Goal: Task Accomplishment & Management: Use online tool/utility

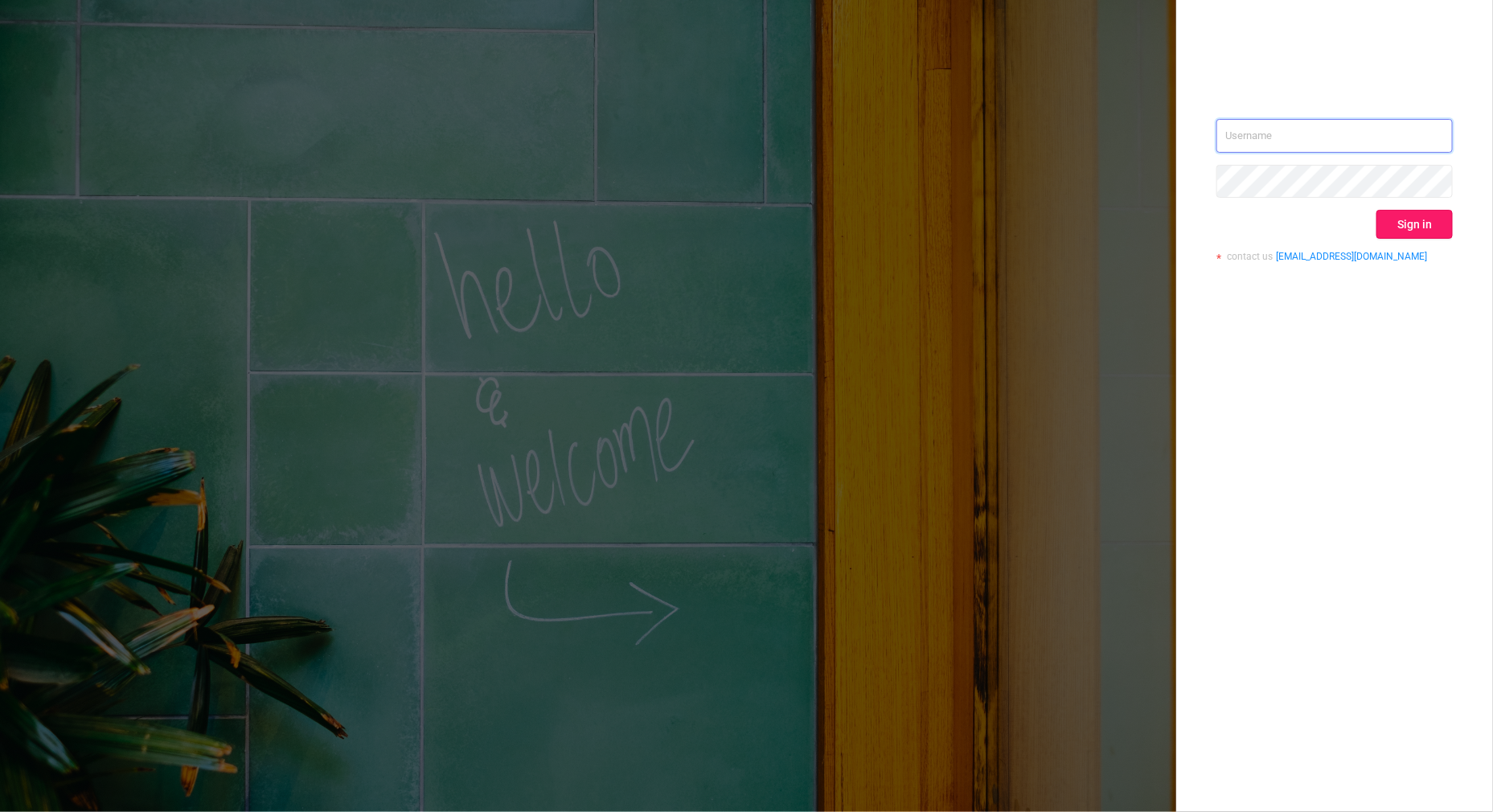
type input "[PERSON_NAME][EMAIL_ADDRESS][DOMAIN_NAME]"
click at [1430, 228] on button "Sign in" at bounding box center [1414, 224] width 76 height 29
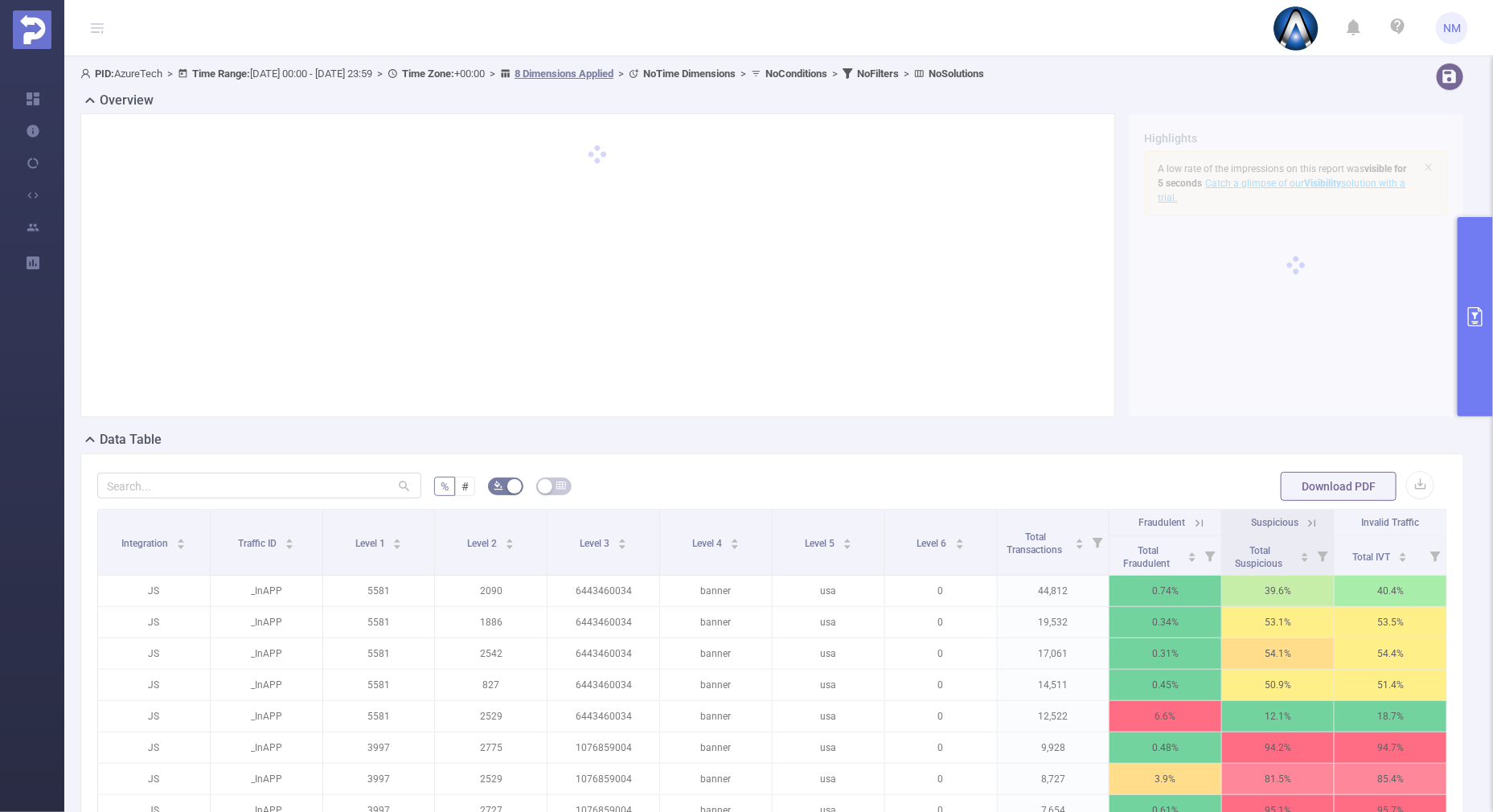
click at [1483, 350] on button "primary" at bounding box center [1475, 317] width 35 height 199
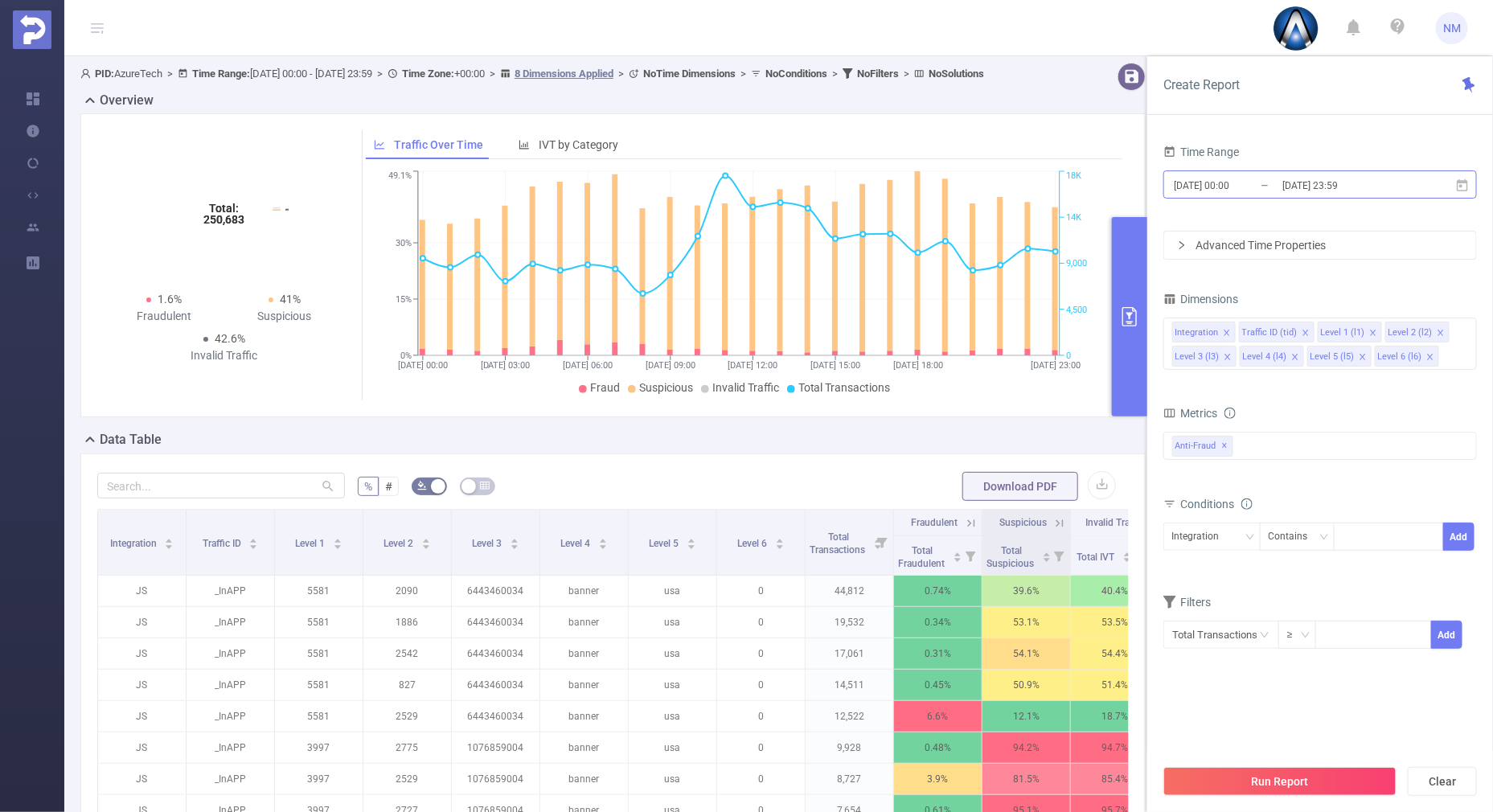
click at [1339, 190] on input "[DATE] 23:59" at bounding box center [1346, 185] width 130 height 22
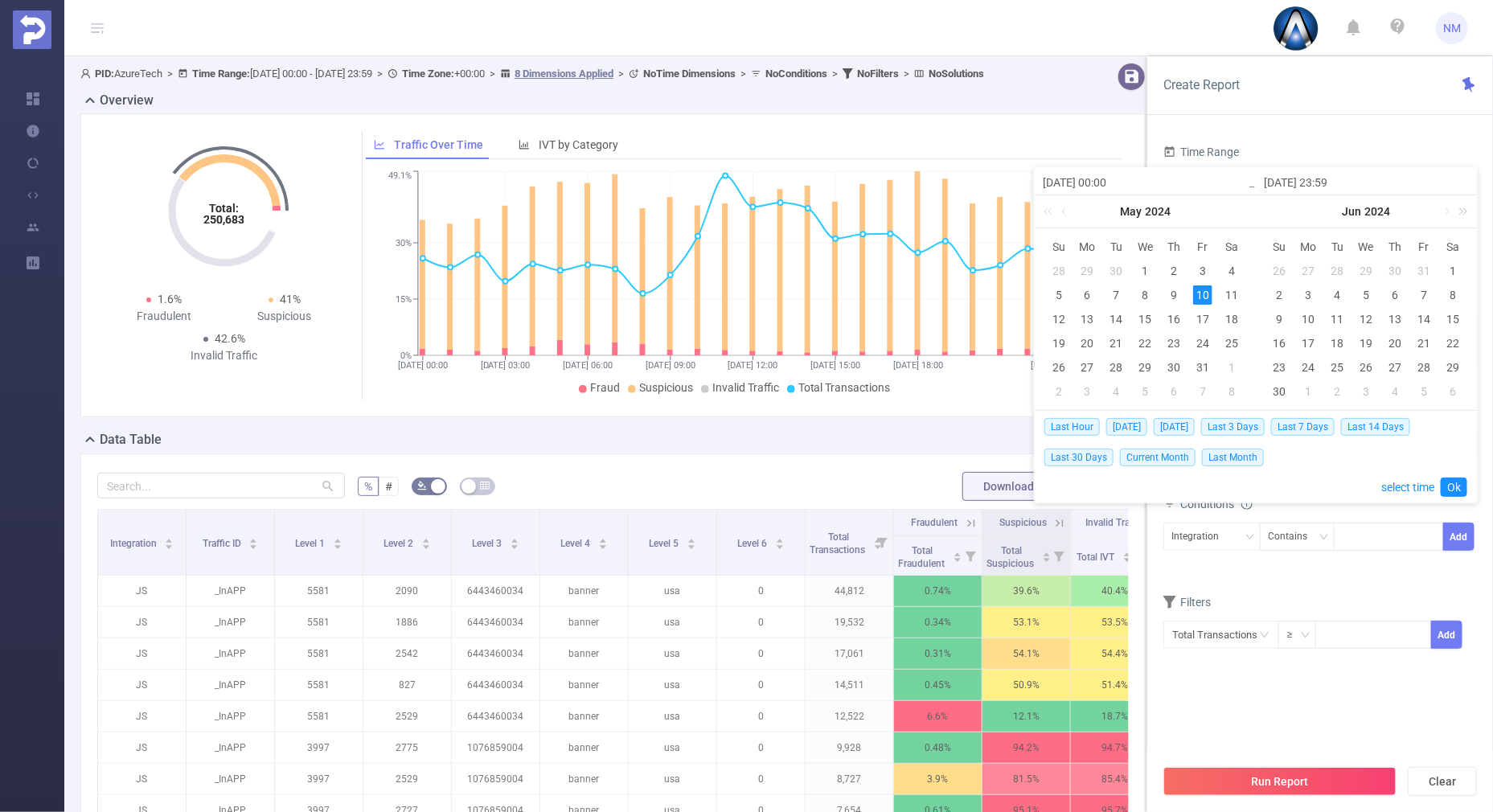
click at [1467, 209] on link at bounding box center [1461, 211] width 21 height 32
click at [1459, 213] on link at bounding box center [1461, 211] width 21 height 32
click at [1271, 211] on link at bounding box center [1272, 211] width 21 height 32
click at [1447, 210] on link at bounding box center [1446, 211] width 14 height 32
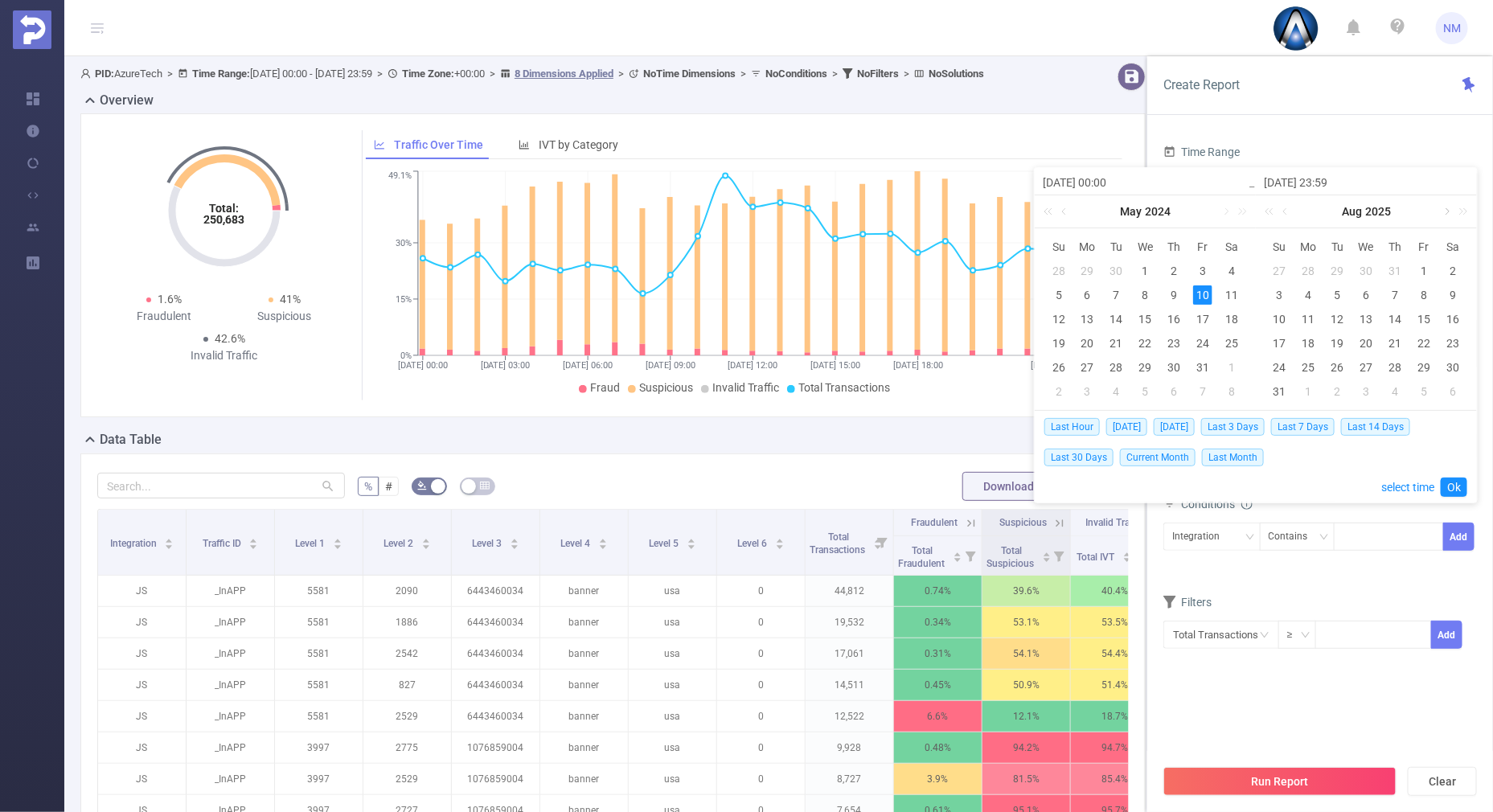
click at [1447, 210] on link at bounding box center [1446, 211] width 14 height 32
click at [1419, 265] on div "5" at bounding box center [1424, 271] width 19 height 19
click at [1297, 297] on td "8" at bounding box center [1309, 295] width 29 height 24
type input "[DATE] 00:00"
type input "[DATE] 23:59"
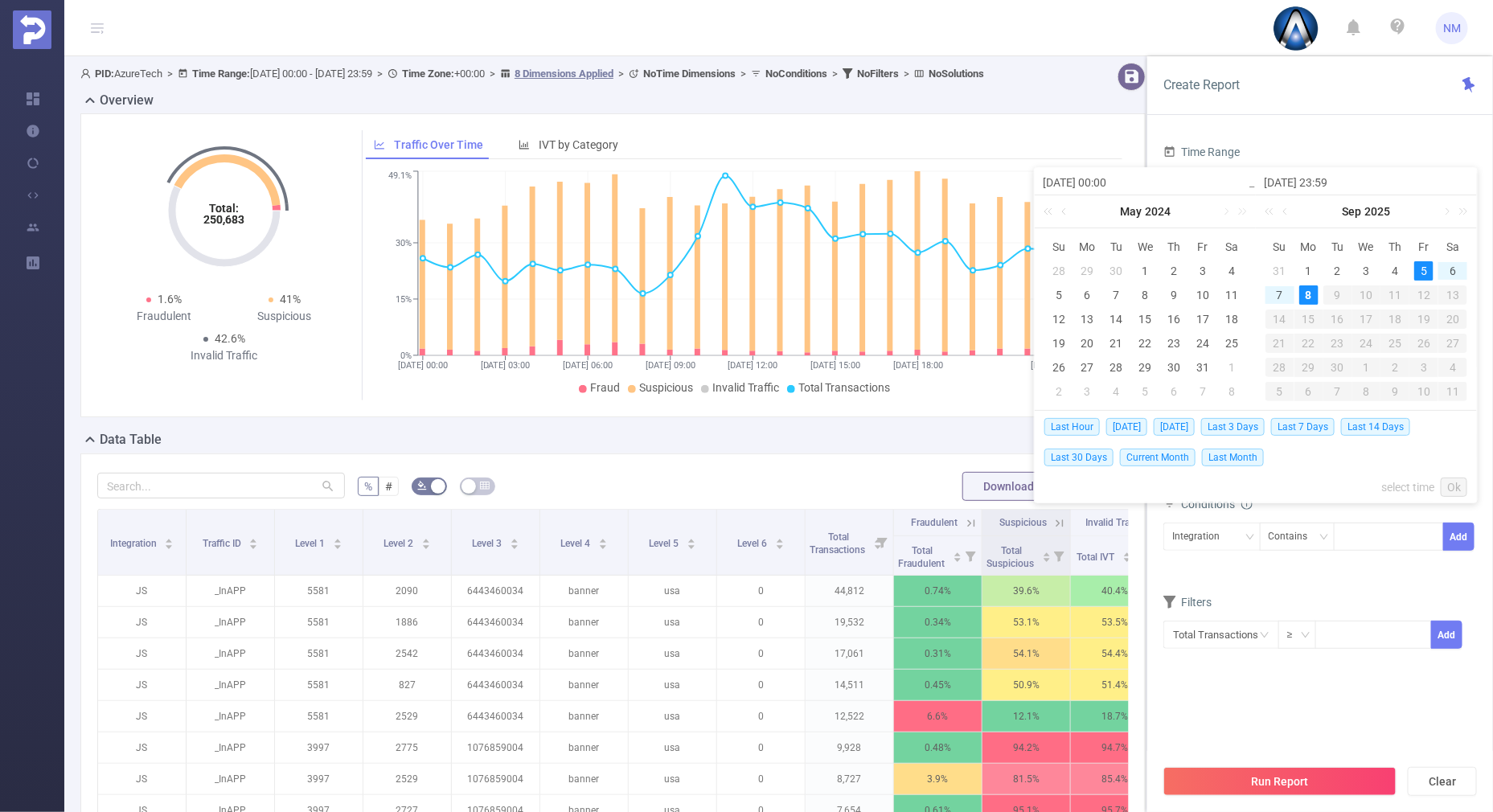
type input "[DATE] 00:00"
type input "[DATE] 23:59"
click at [1448, 489] on link "Ok" at bounding box center [1454, 487] width 27 height 19
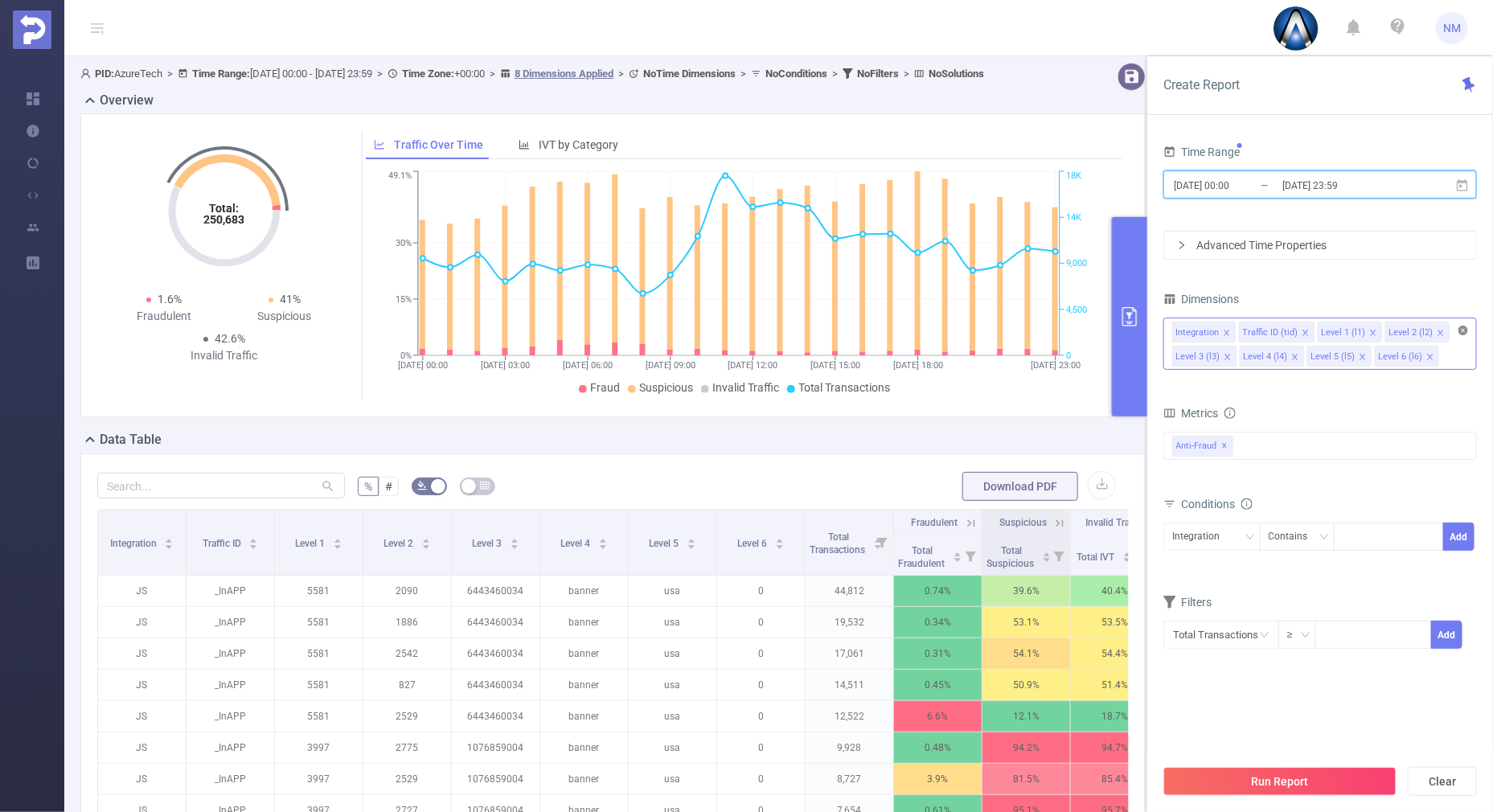
click at [1462, 332] on icon "icon: close-circle" at bounding box center [1463, 330] width 10 height 10
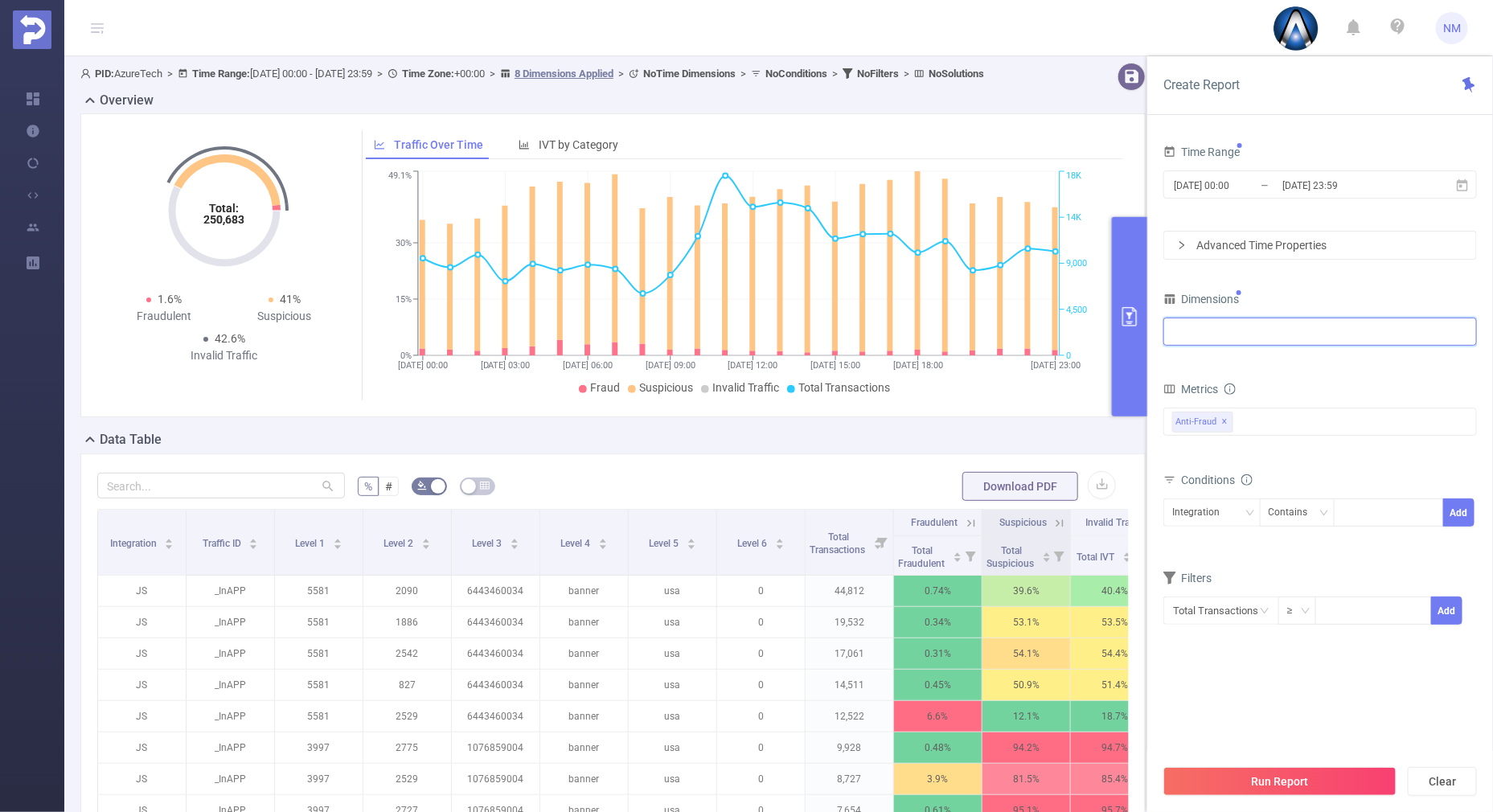
click at [1335, 330] on div at bounding box center [1320, 331] width 296 height 27
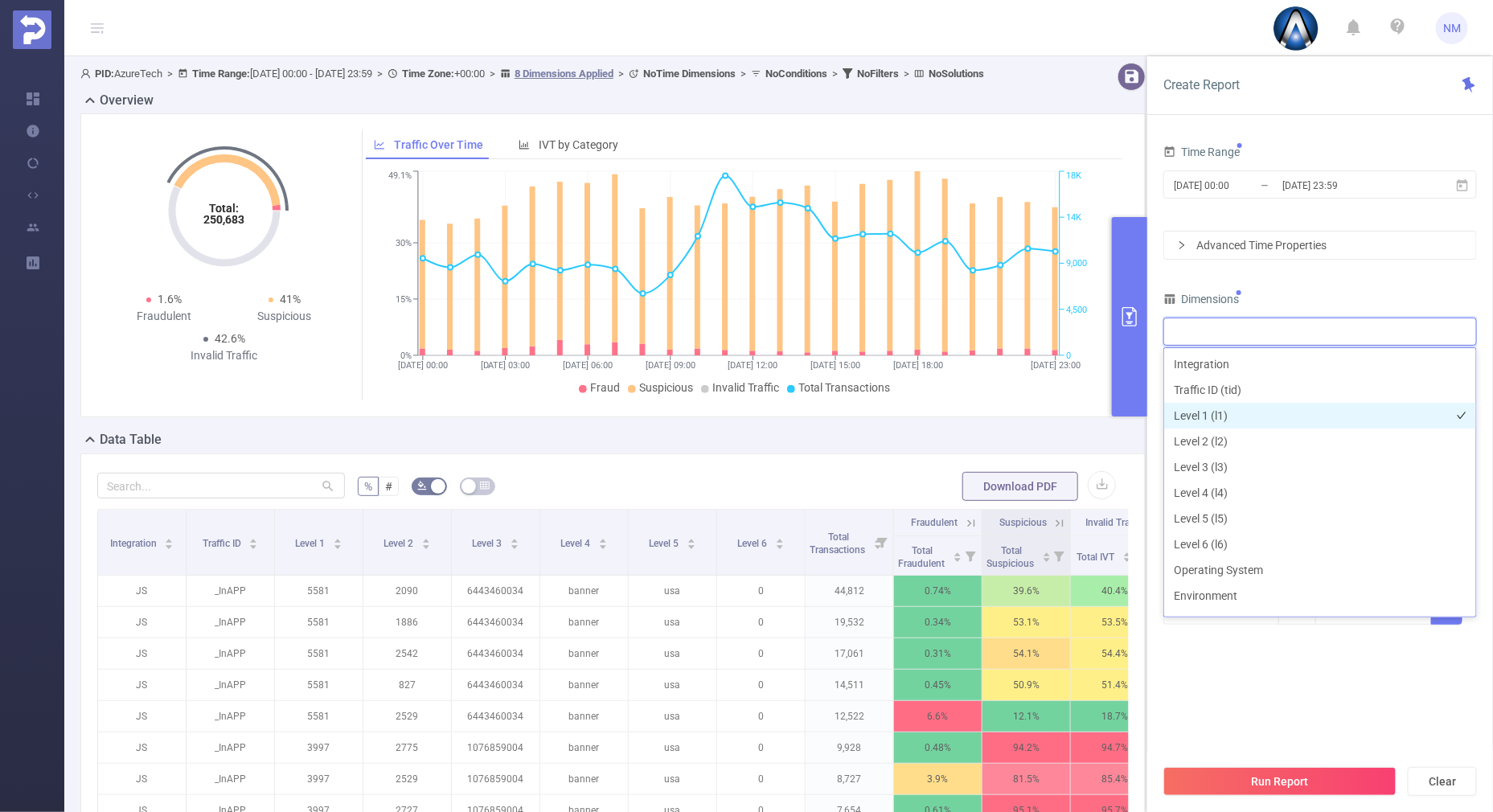
click at [1212, 408] on li "Level 1 (l1)" at bounding box center [1320, 416] width 312 height 26
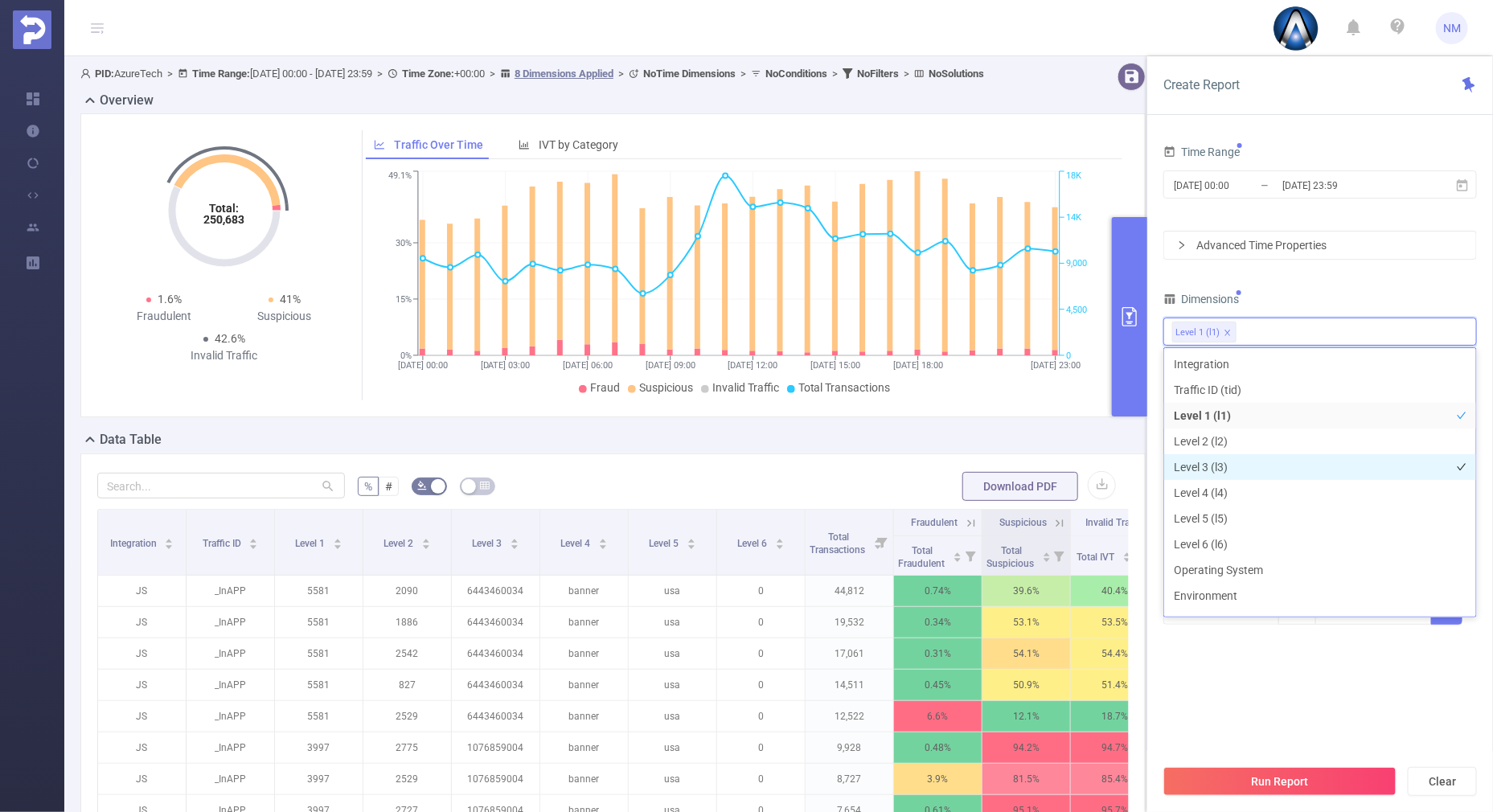
click at [1210, 462] on li "Level 3 (l3)" at bounding box center [1320, 467] width 312 height 26
click at [1318, 275] on div "Time Range [DATE] 00:00 _ [DATE] 23:59 Advanced Time Properties Dimensions Leve…" at bounding box center [1320, 393] width 314 height 505
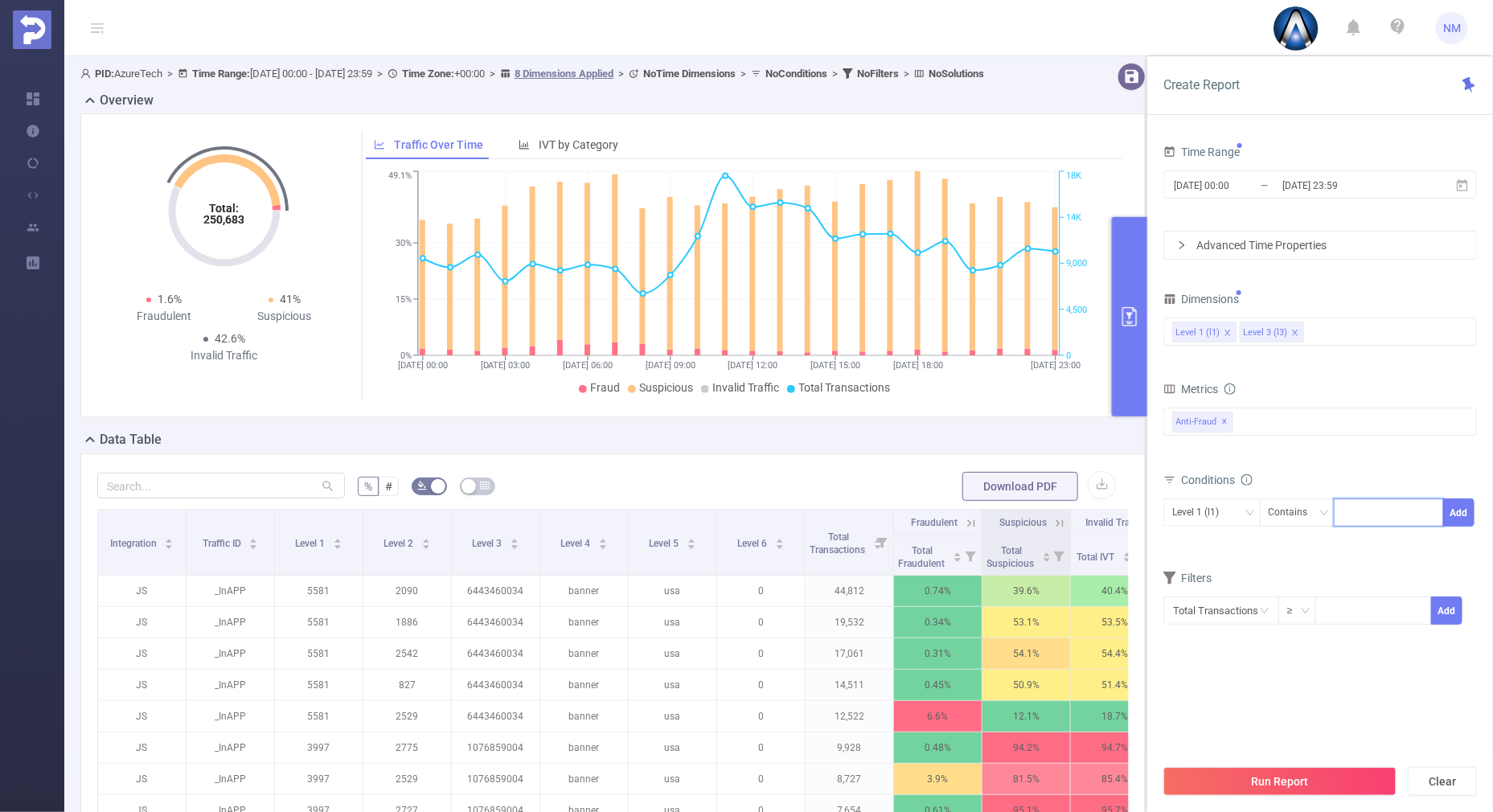
click at [1343, 511] on input at bounding box center [1346, 513] width 7 height 21
type input "21930"
click at [1464, 512] on button "Add" at bounding box center [1458, 512] width 31 height 28
click at [1241, 502] on div "Level 3 (l3)" at bounding box center [1212, 512] width 80 height 27
click at [1224, 539] on li "Level 1 (l1)" at bounding box center [1212, 544] width 97 height 26
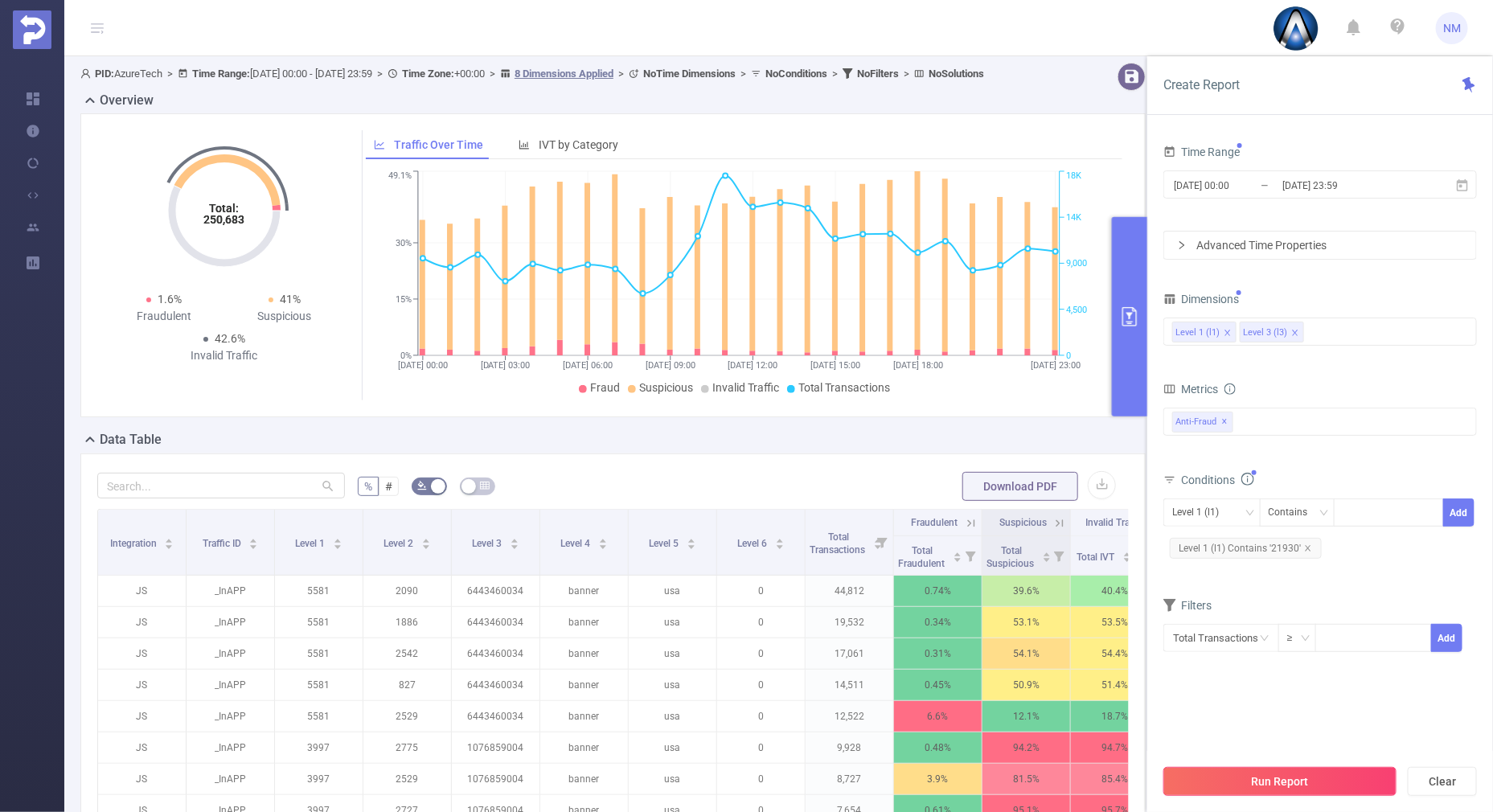
click at [1223, 773] on button "Run Report" at bounding box center [1280, 781] width 233 height 29
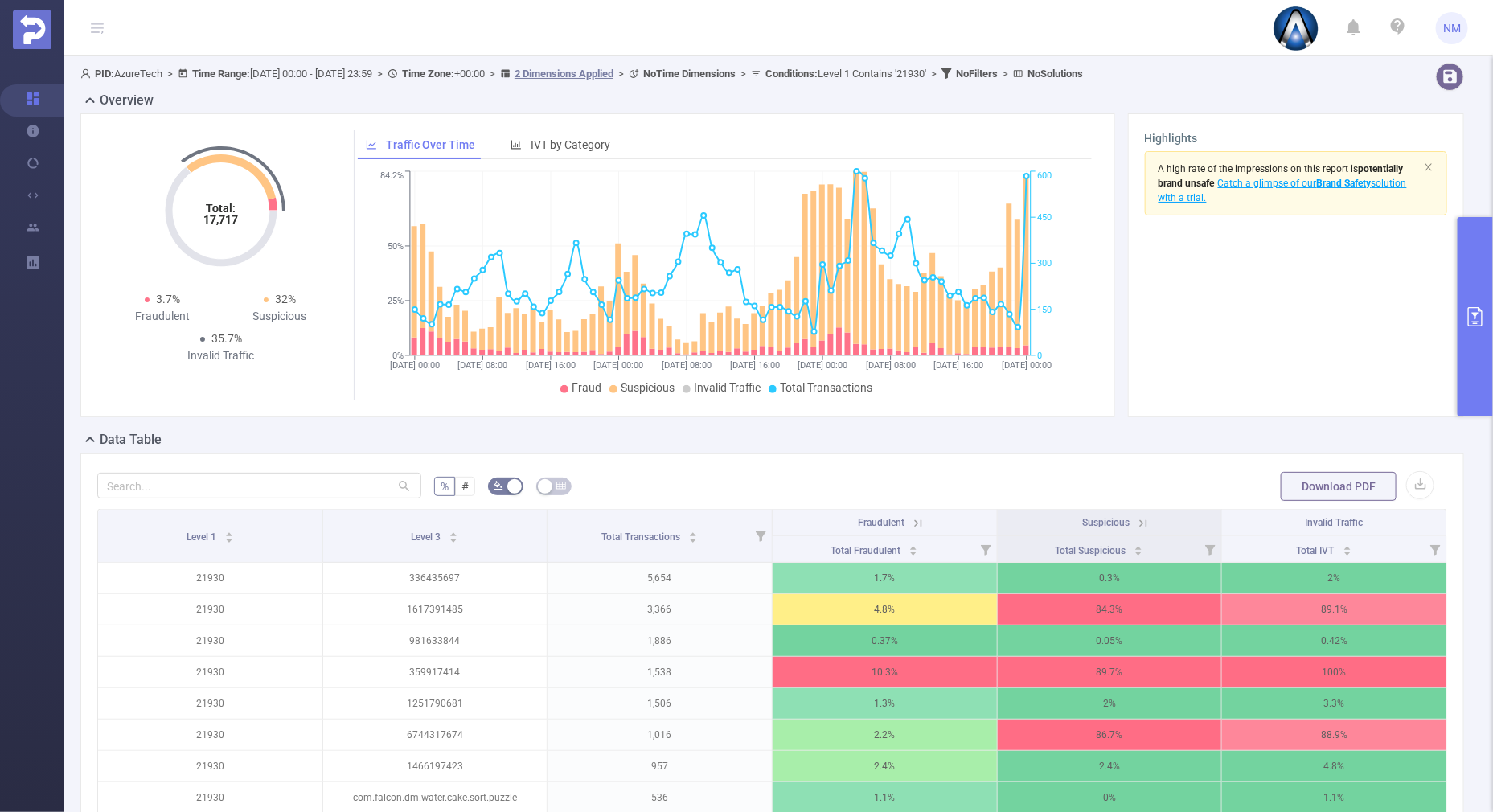
click at [1477, 397] on button "primary" at bounding box center [1475, 317] width 35 height 199
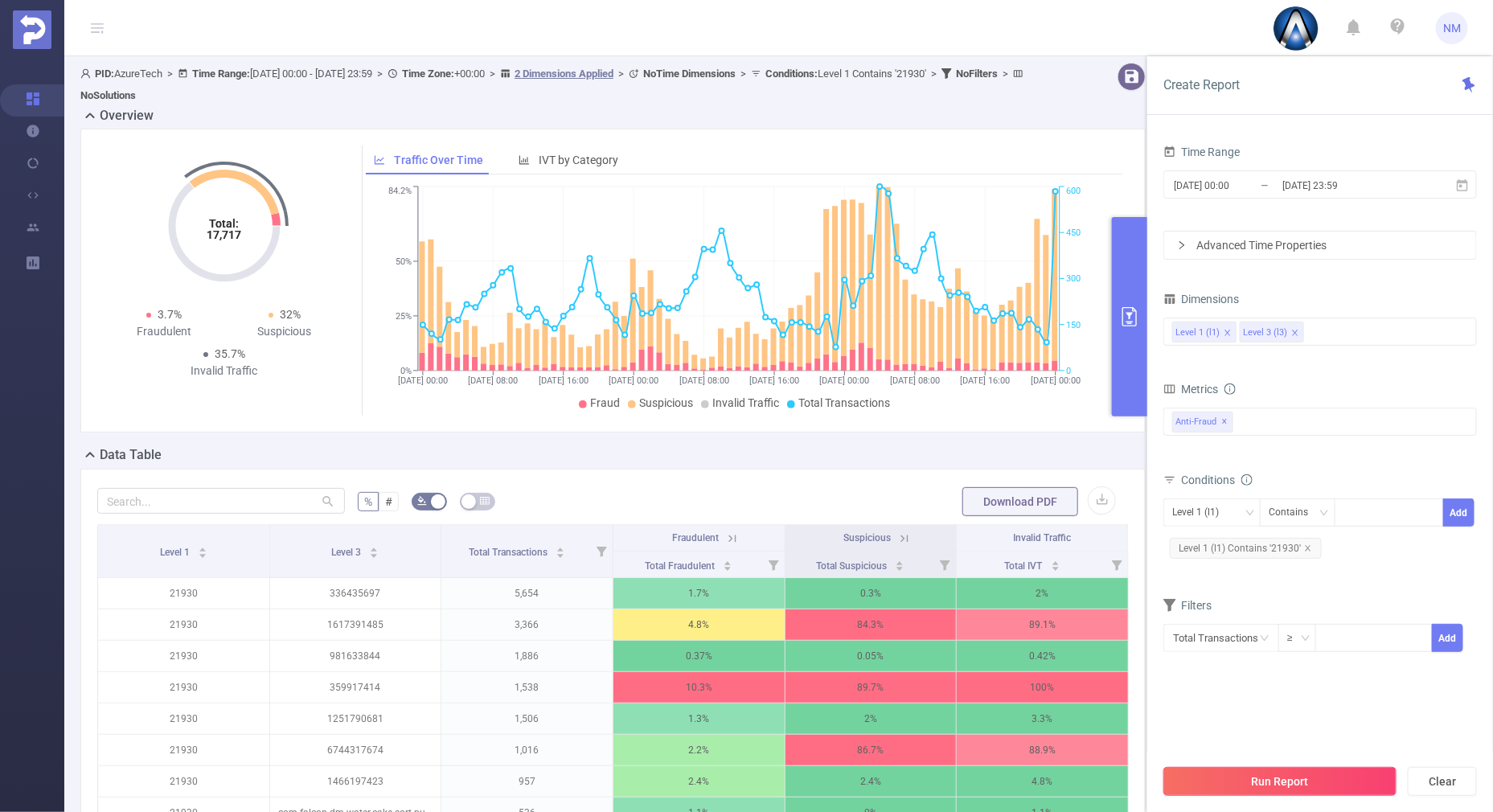
click at [1261, 774] on button "Run Report" at bounding box center [1280, 781] width 233 height 29
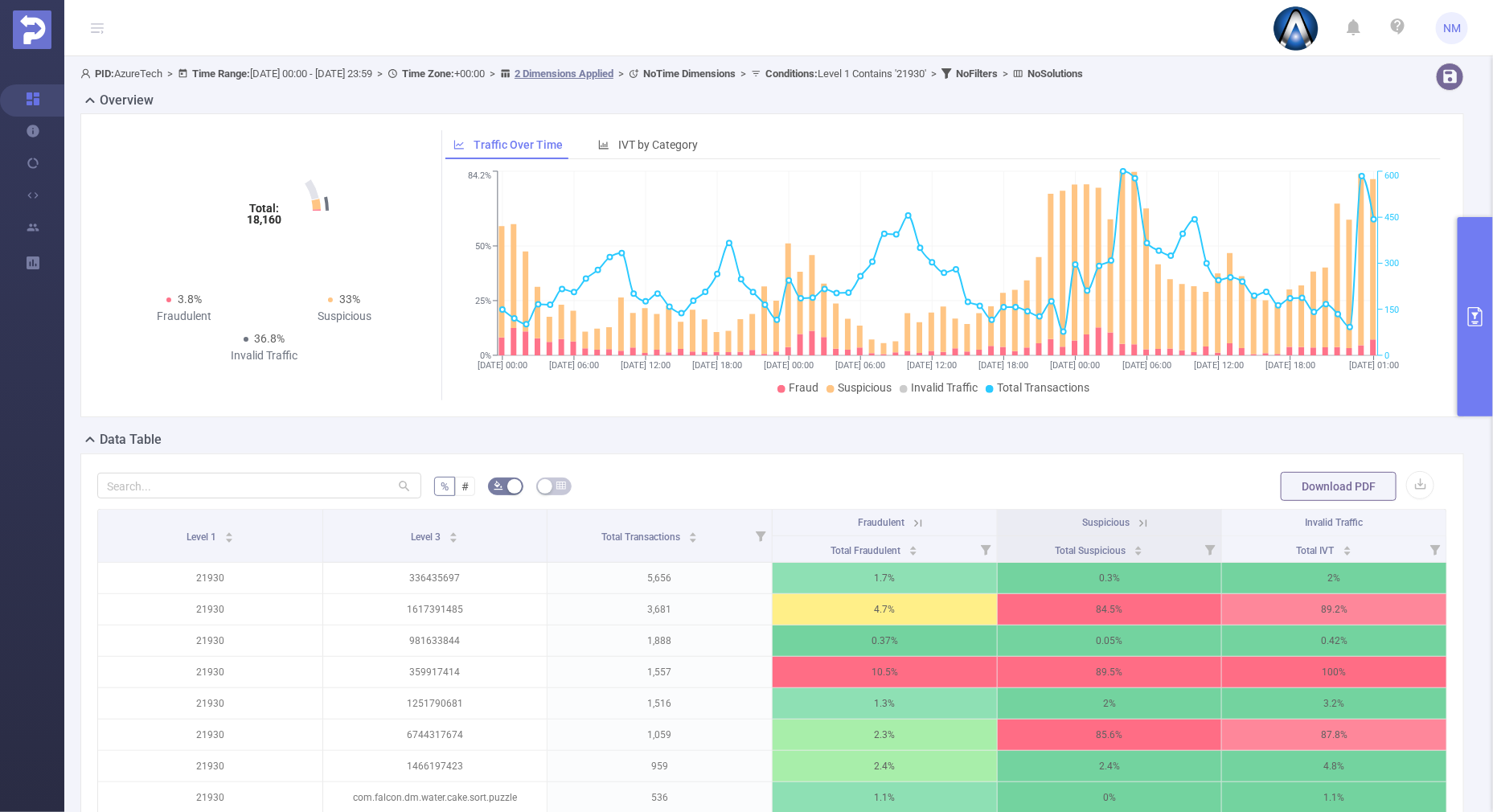
click at [911, 519] on icon at bounding box center [918, 523] width 14 height 14
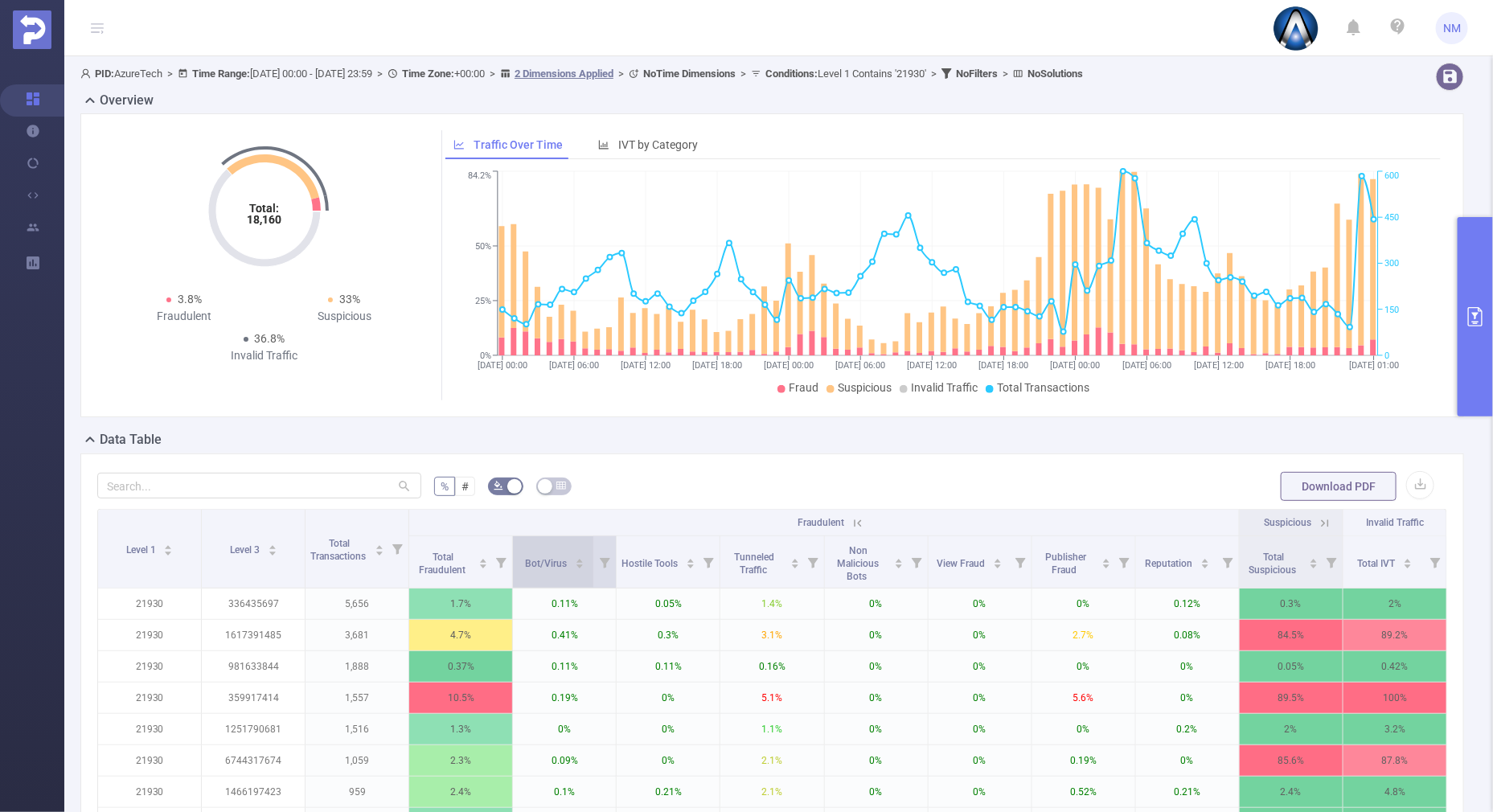
click at [575, 558] on icon "icon: caret-up" at bounding box center [579, 560] width 9 height 9
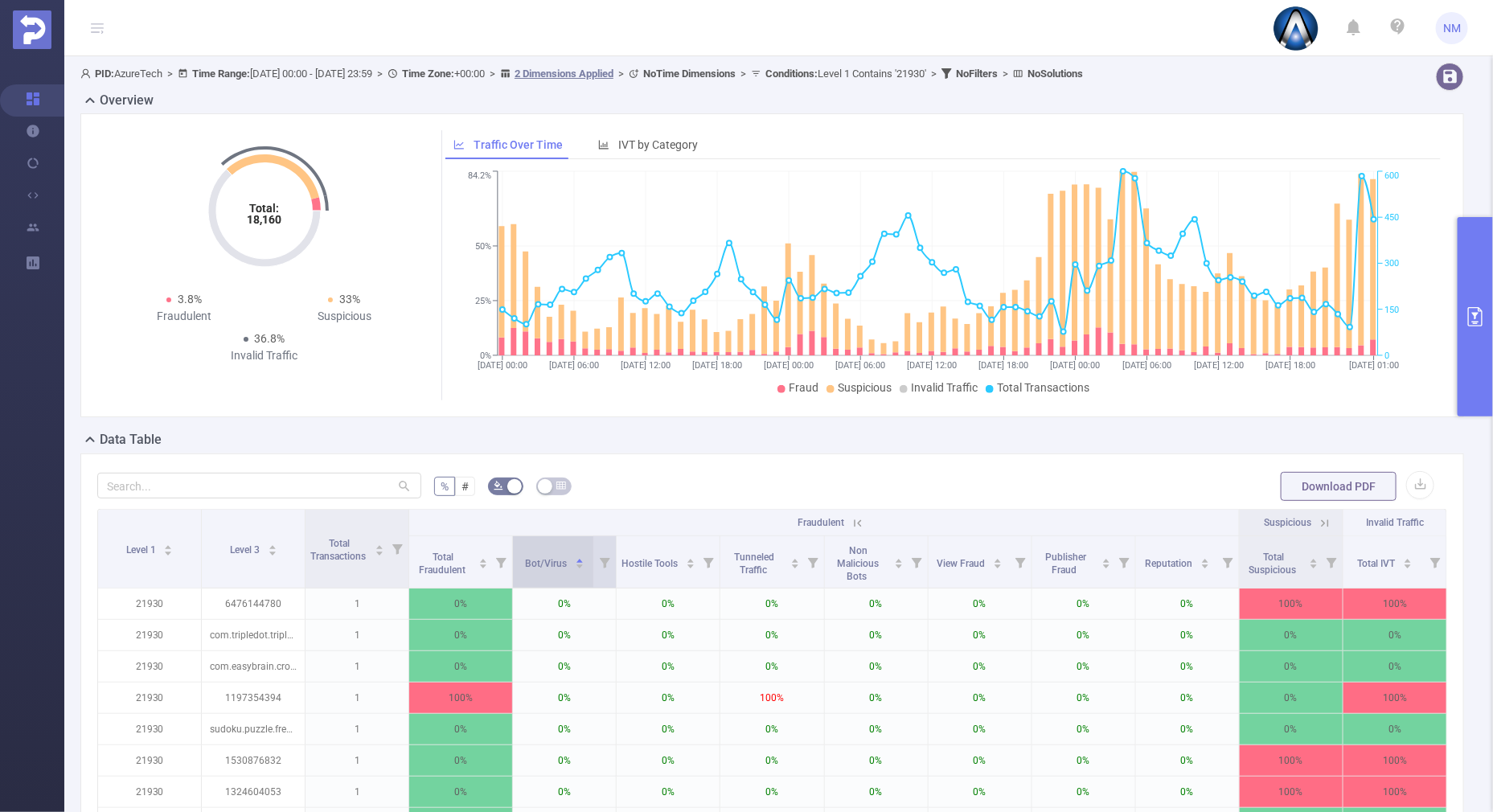
click at [576, 568] on icon "icon: caret-down" at bounding box center [579, 566] width 9 height 9
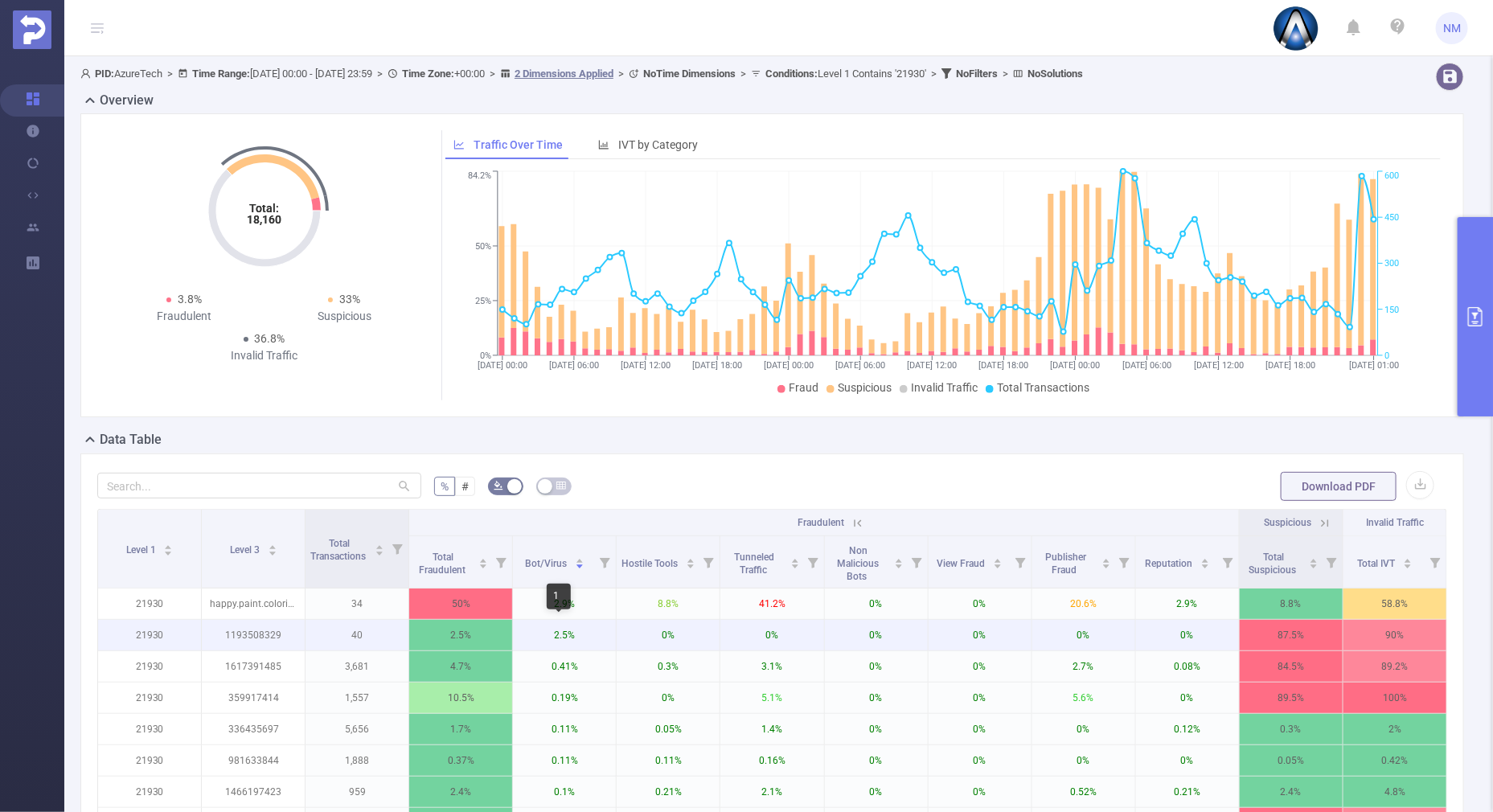
scroll to position [301, 0]
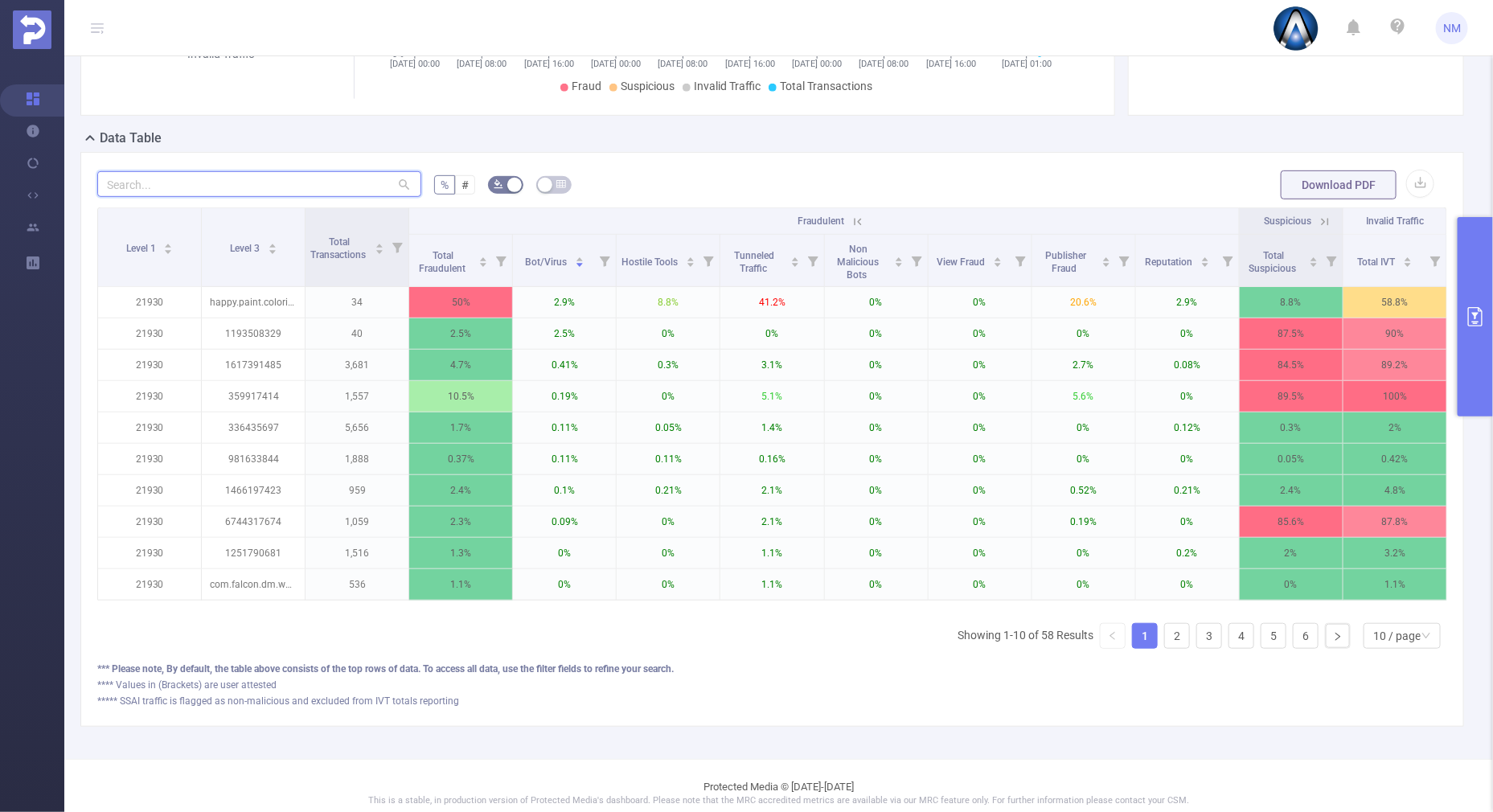
click at [347, 194] on input "text" at bounding box center [259, 184] width 324 height 26
paste input "6744317674"
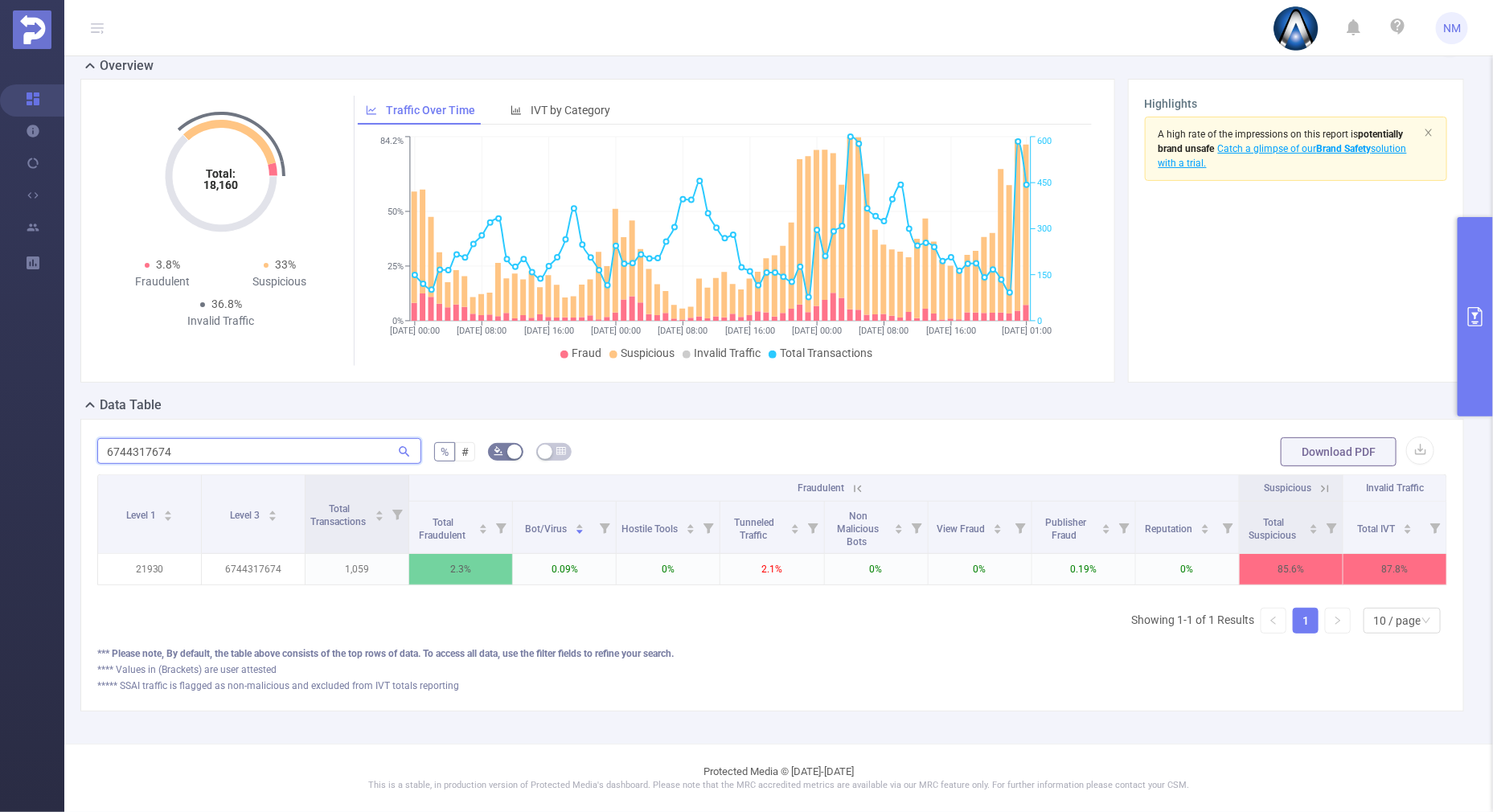
type input "6744317674"
drag, startPoint x: 184, startPoint y: 445, endPoint x: 6, endPoint y: 399, distance: 183.8
click at [0, 414] on html "NM Overview Help Center (New) Usage Notification Integrations Users Reports PID…" at bounding box center [746, 406] width 1493 height 812
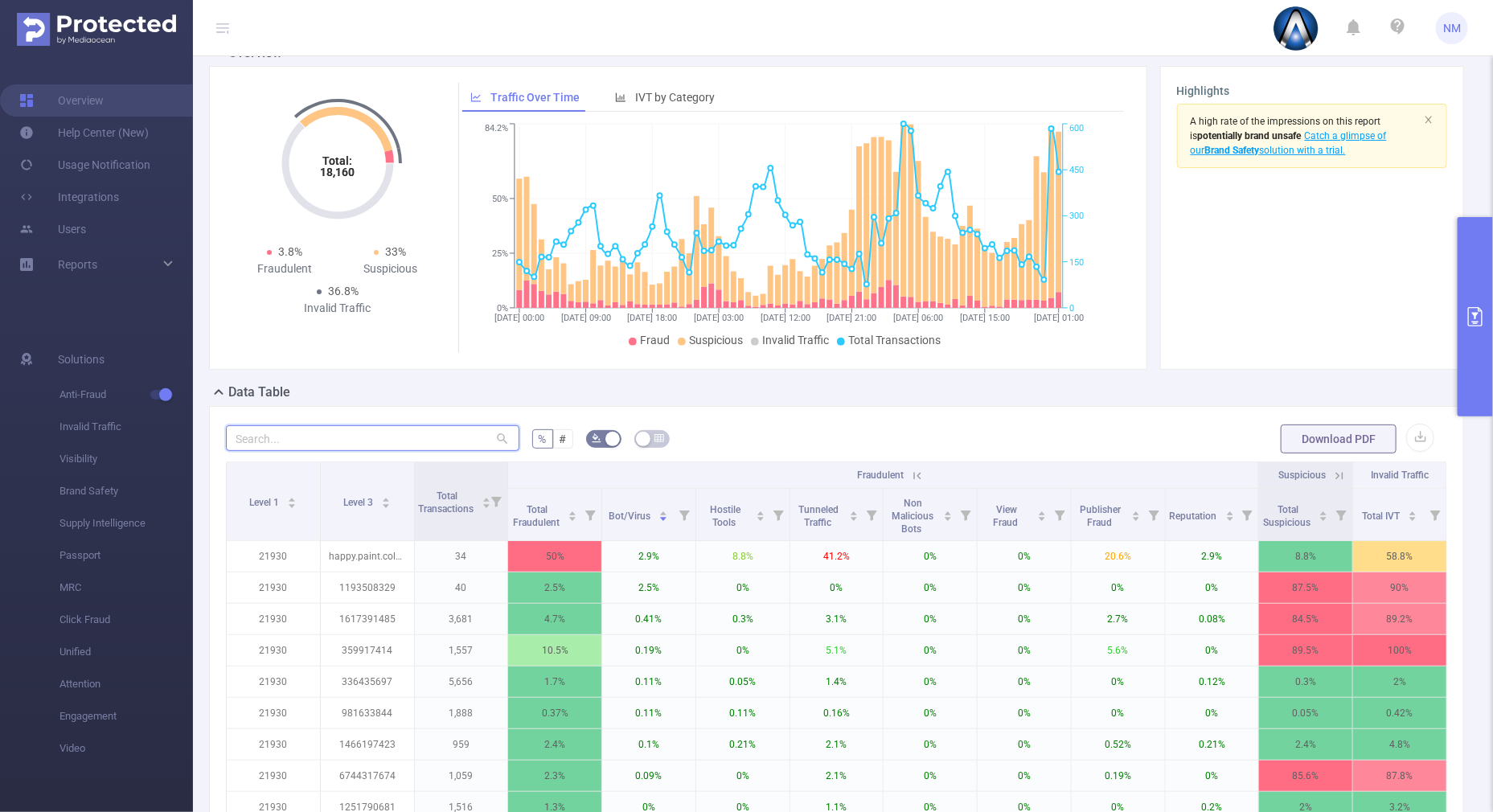
paste input "336435697"
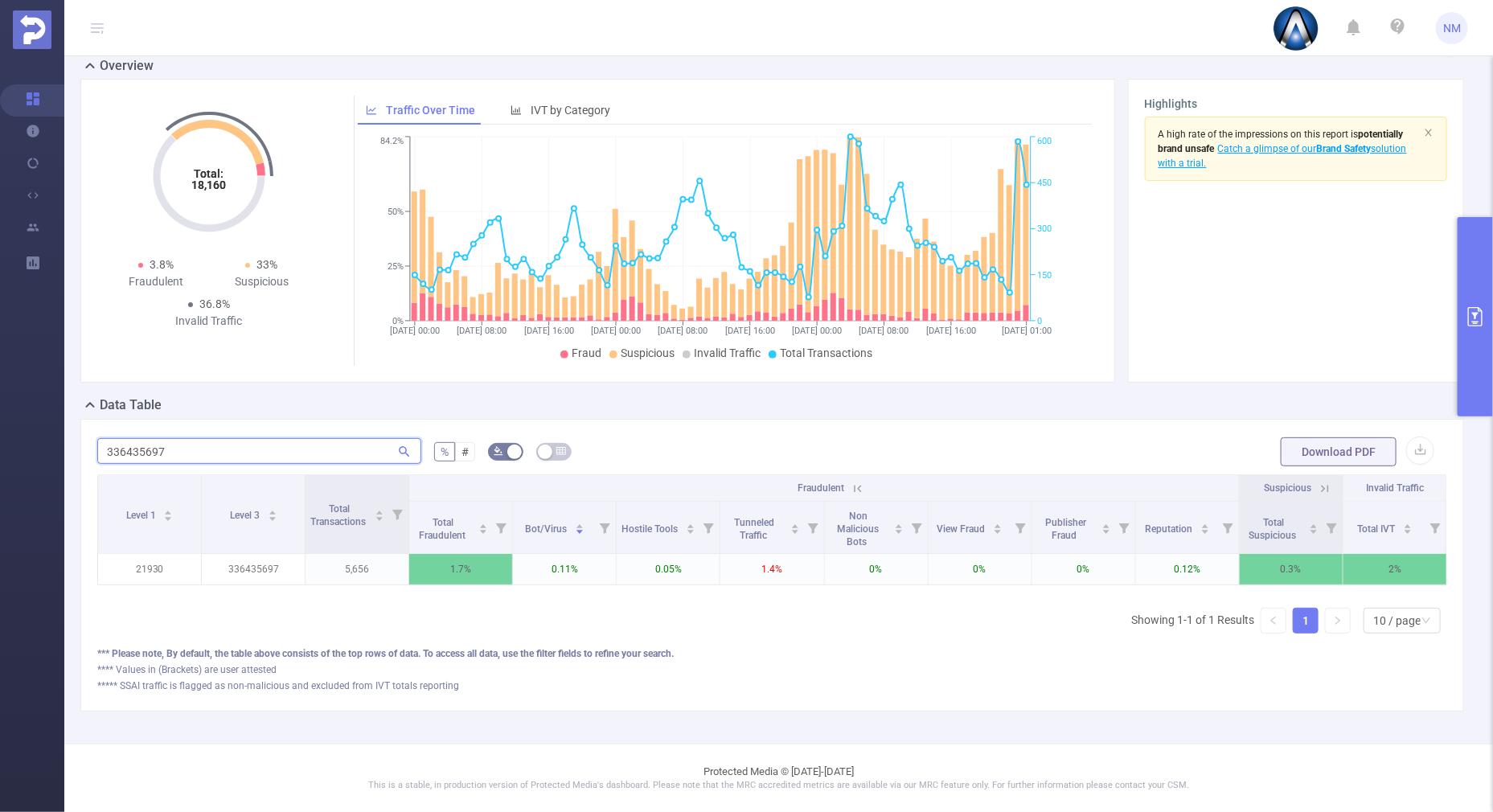
type input "336435697"
drag, startPoint x: 228, startPoint y: 438, endPoint x: -4, endPoint y: 409, distance: 233.8
click at [0, 409] on html "NM Overview Help Center (New) Usage Notification Integrations Users Reports PID…" at bounding box center [746, 406] width 1493 height 812
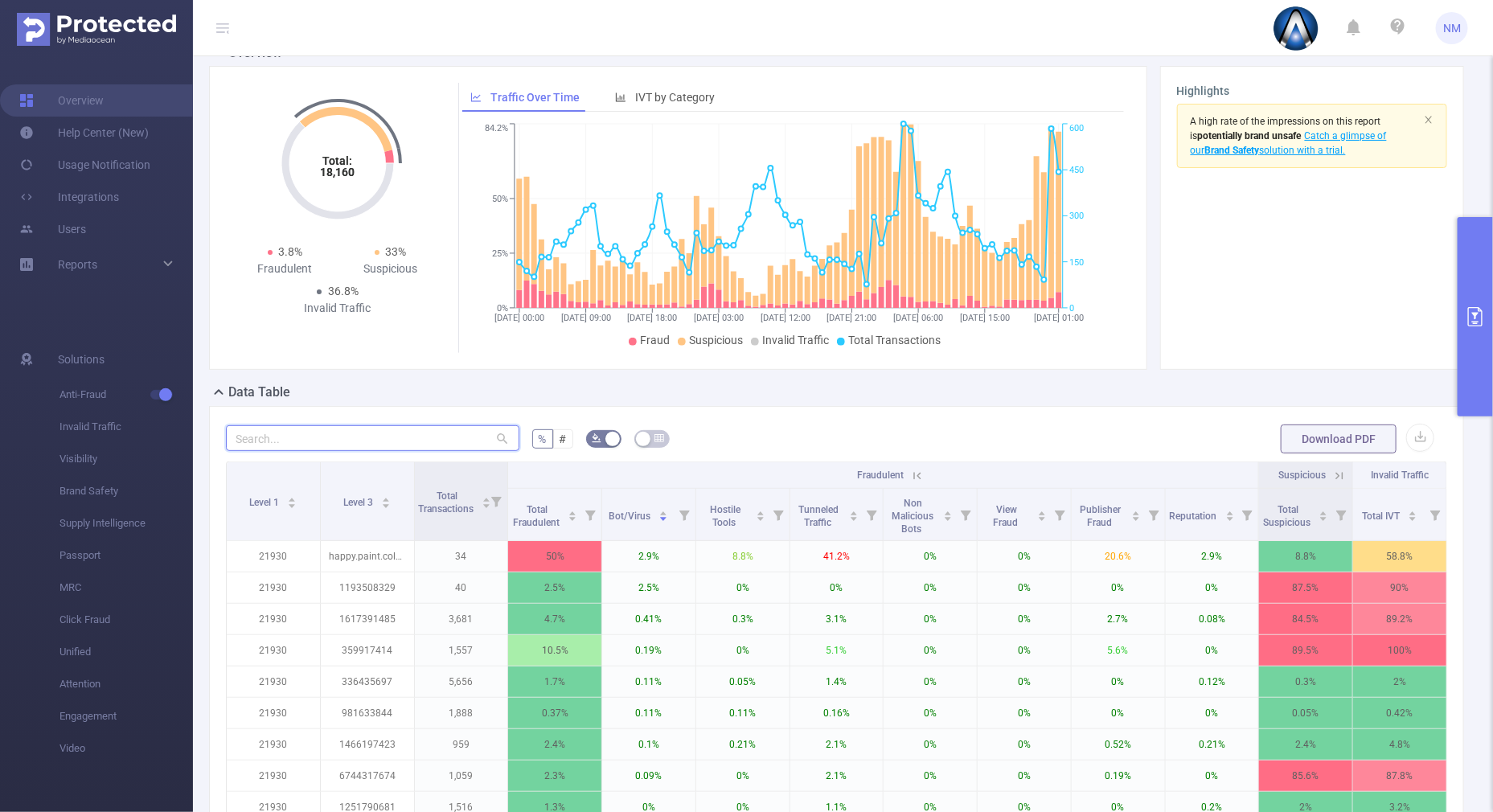
paste input "359917414"
type input "359917414"
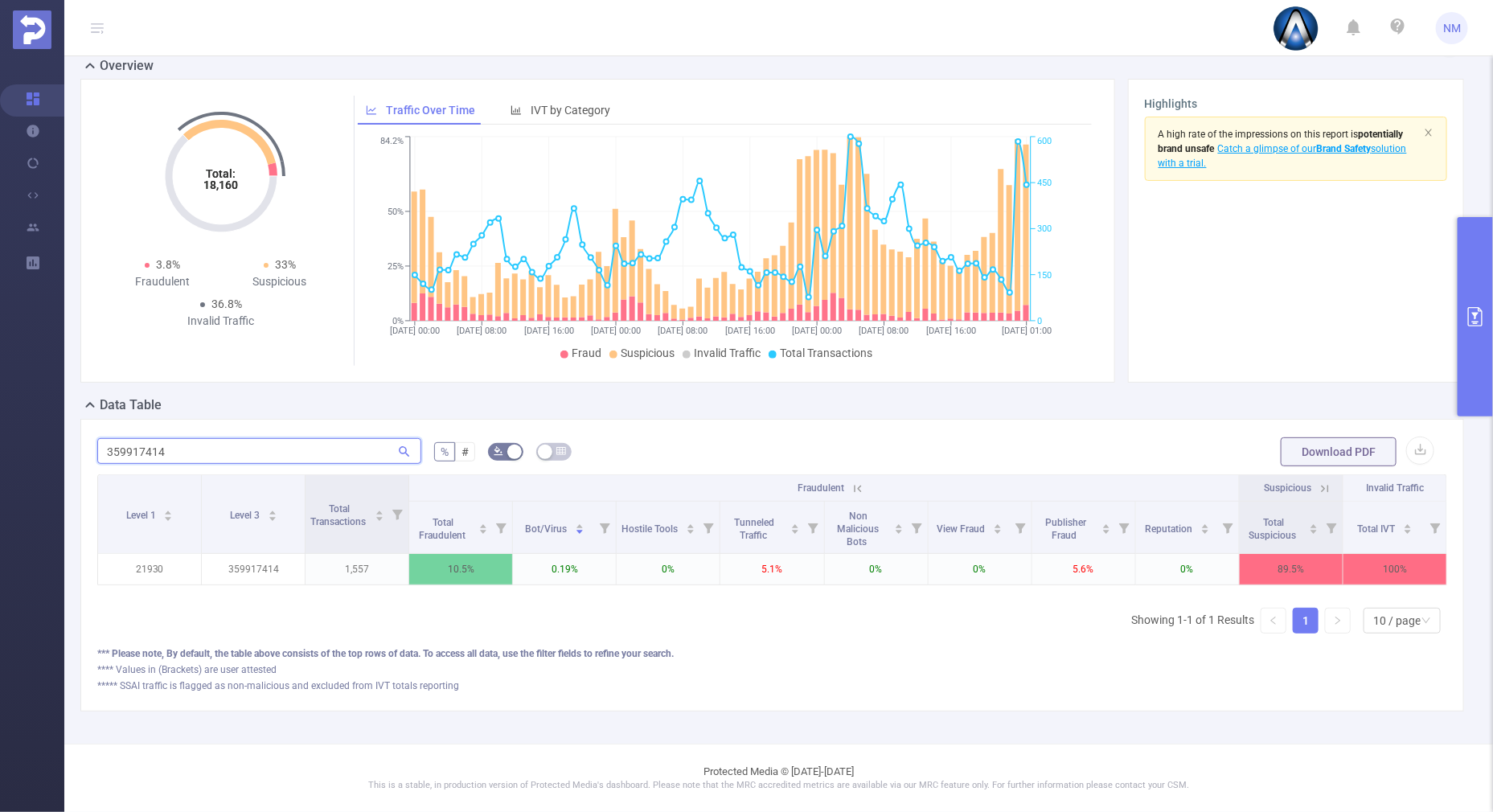
click at [25, 422] on section "Overview Help Center (New) Usage Notification Integrations Users Reports PID: A…" at bounding box center [746, 406] width 1493 height 812
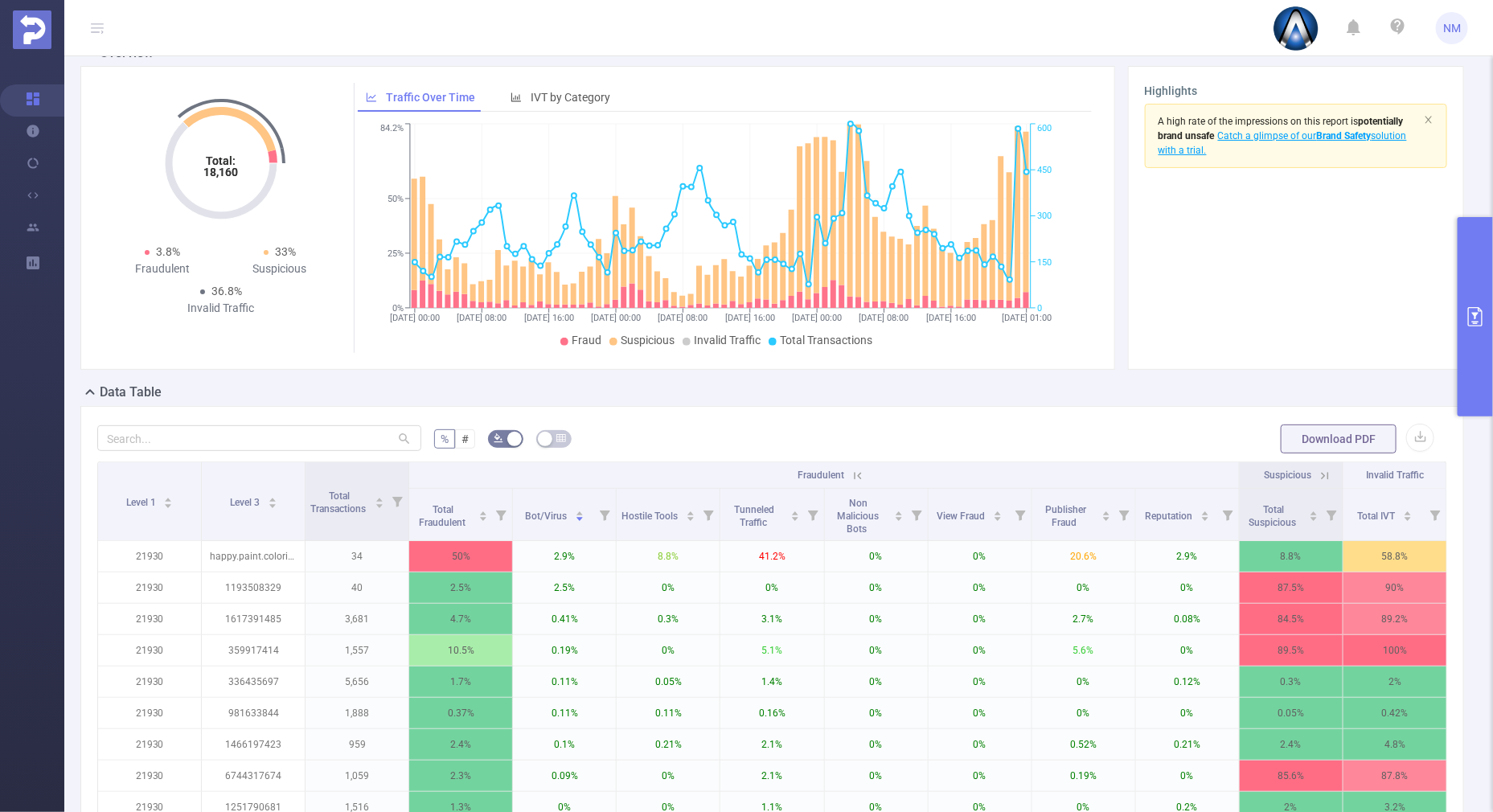
click at [1318, 473] on icon at bounding box center [1325, 476] width 14 height 14
